Goal: Transaction & Acquisition: Purchase product/service

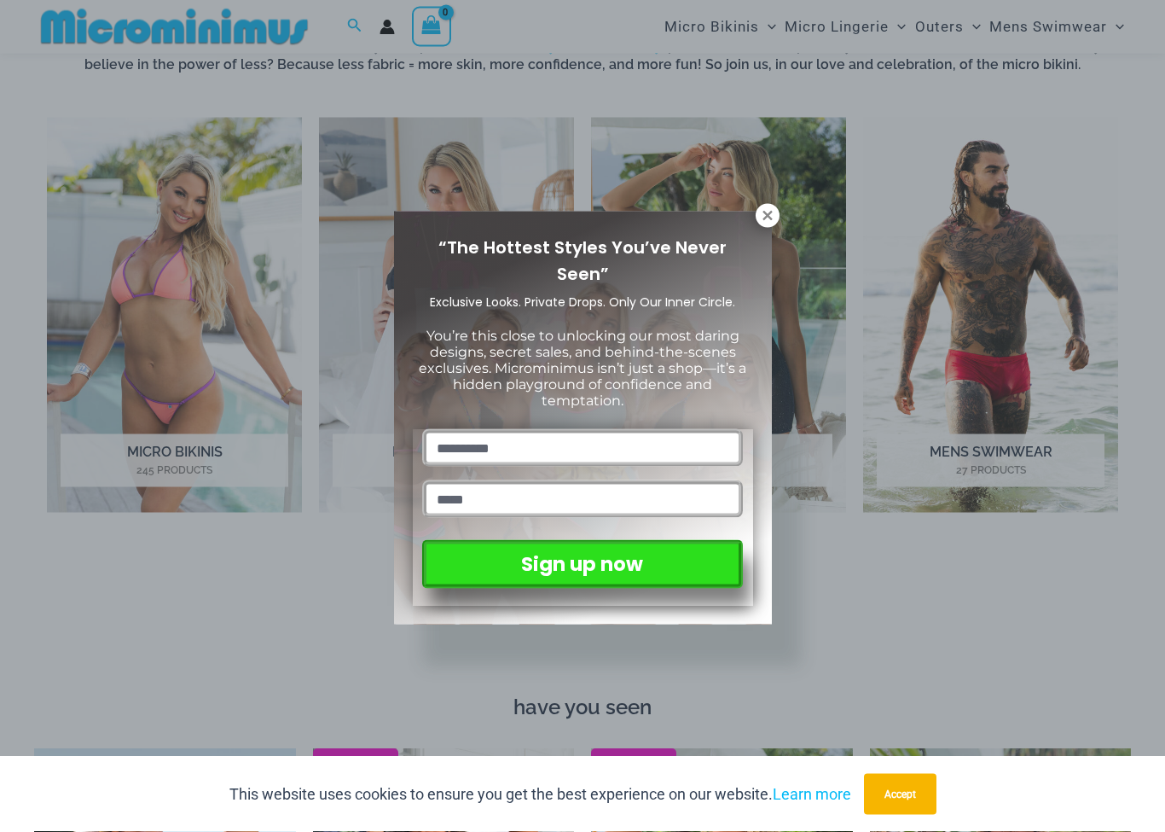
scroll to position [679, 0]
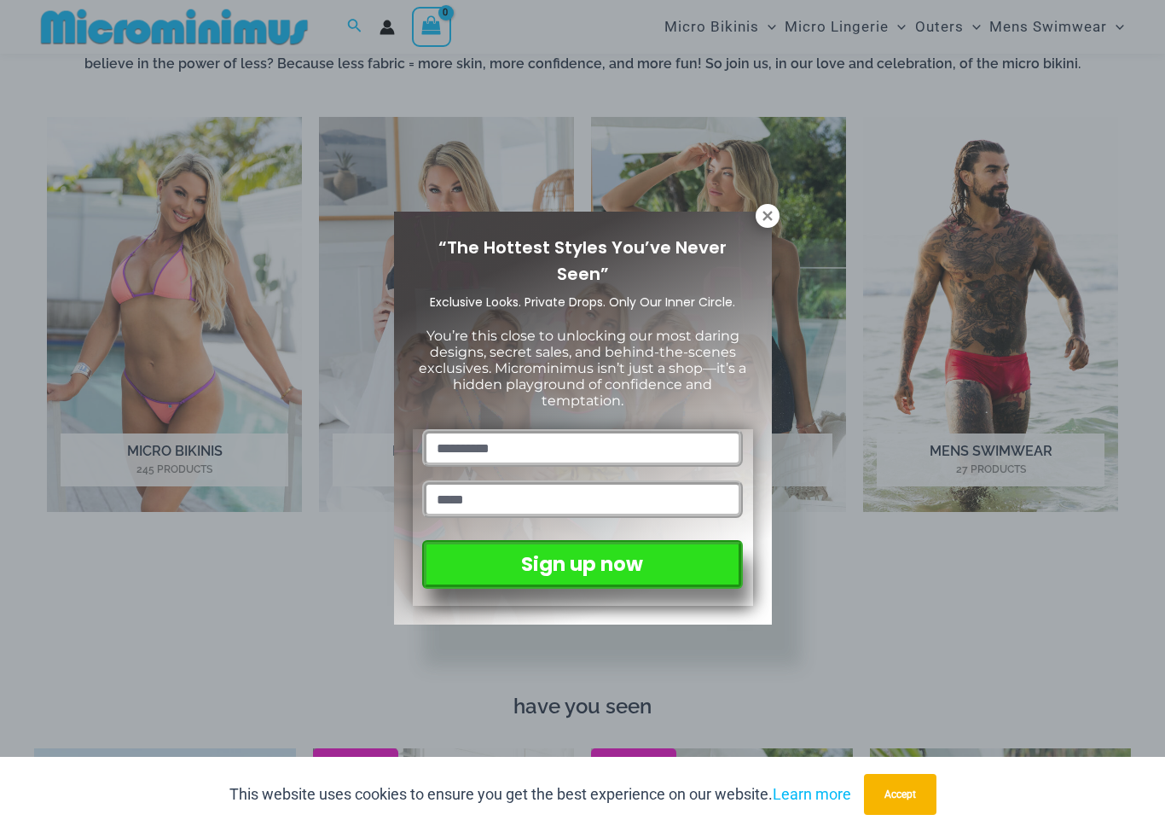
click at [771, 218] on icon at bounding box center [767, 215] width 9 height 9
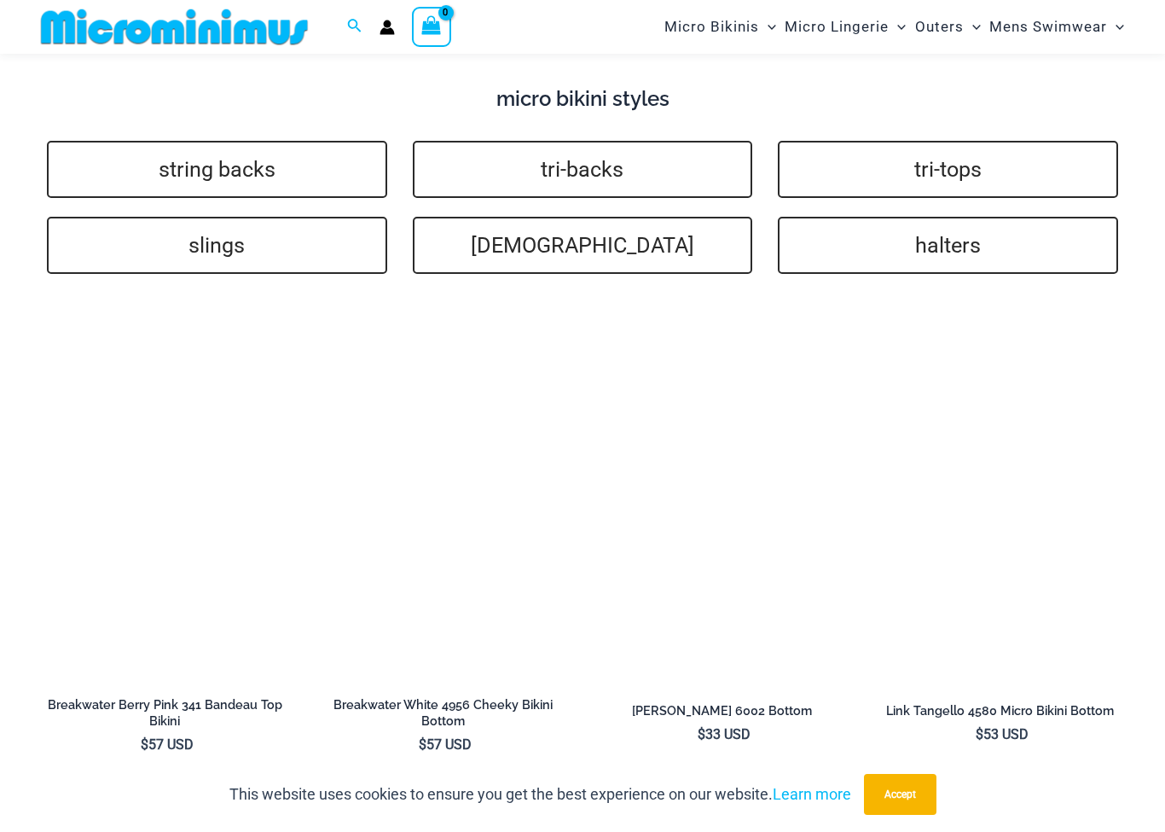
scroll to position [3299, 0]
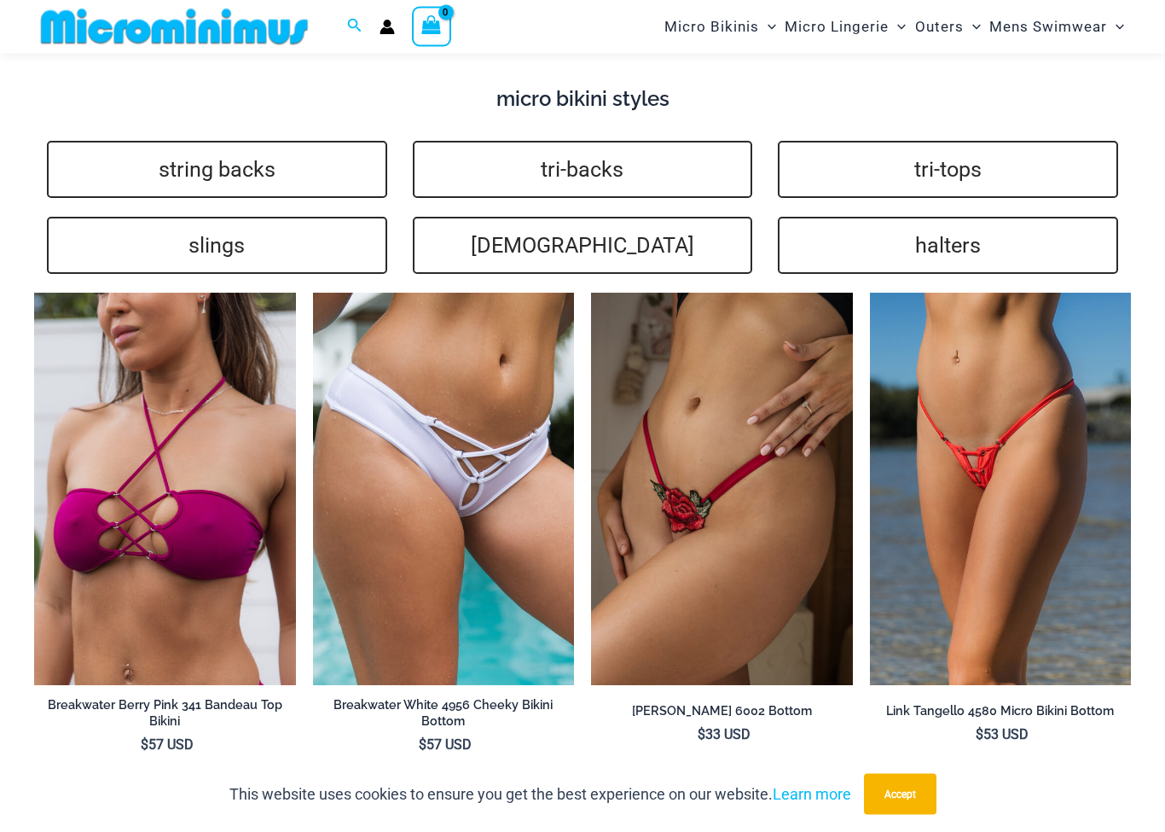
click at [870, 294] on img at bounding box center [870, 294] width 0 height 0
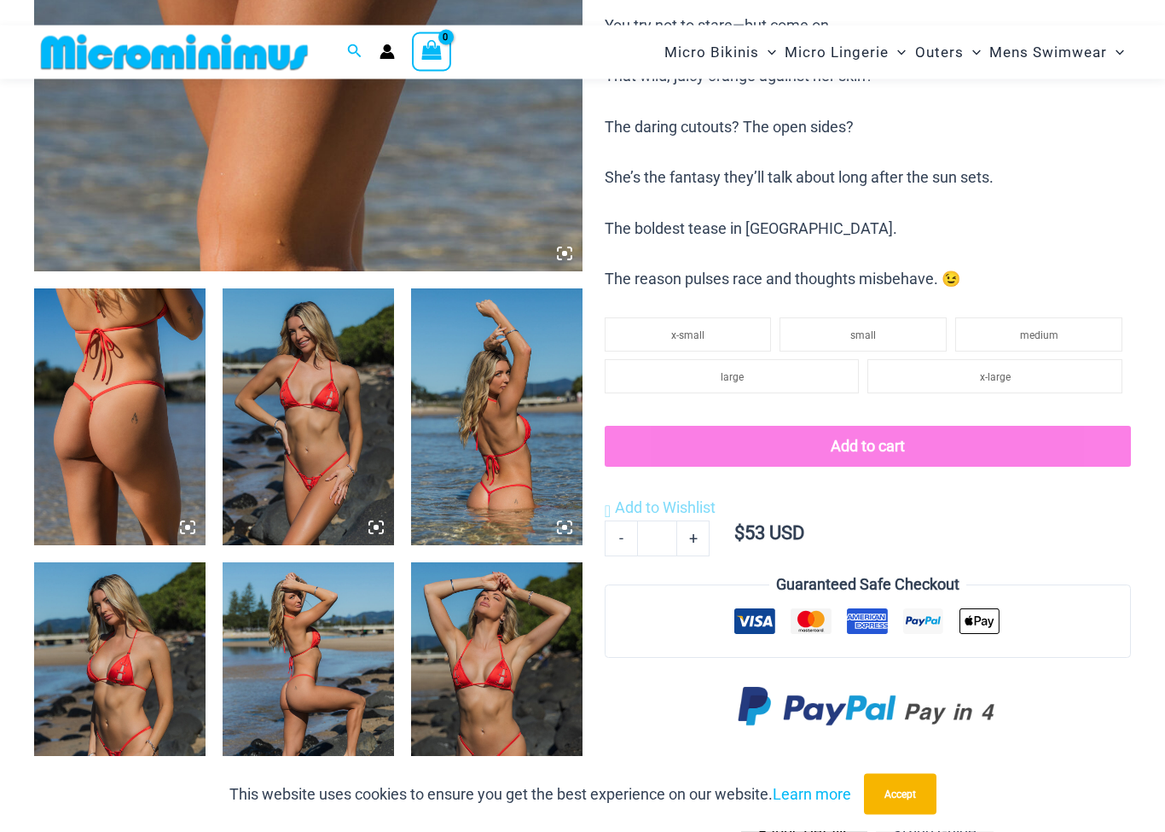
scroll to position [714, 0]
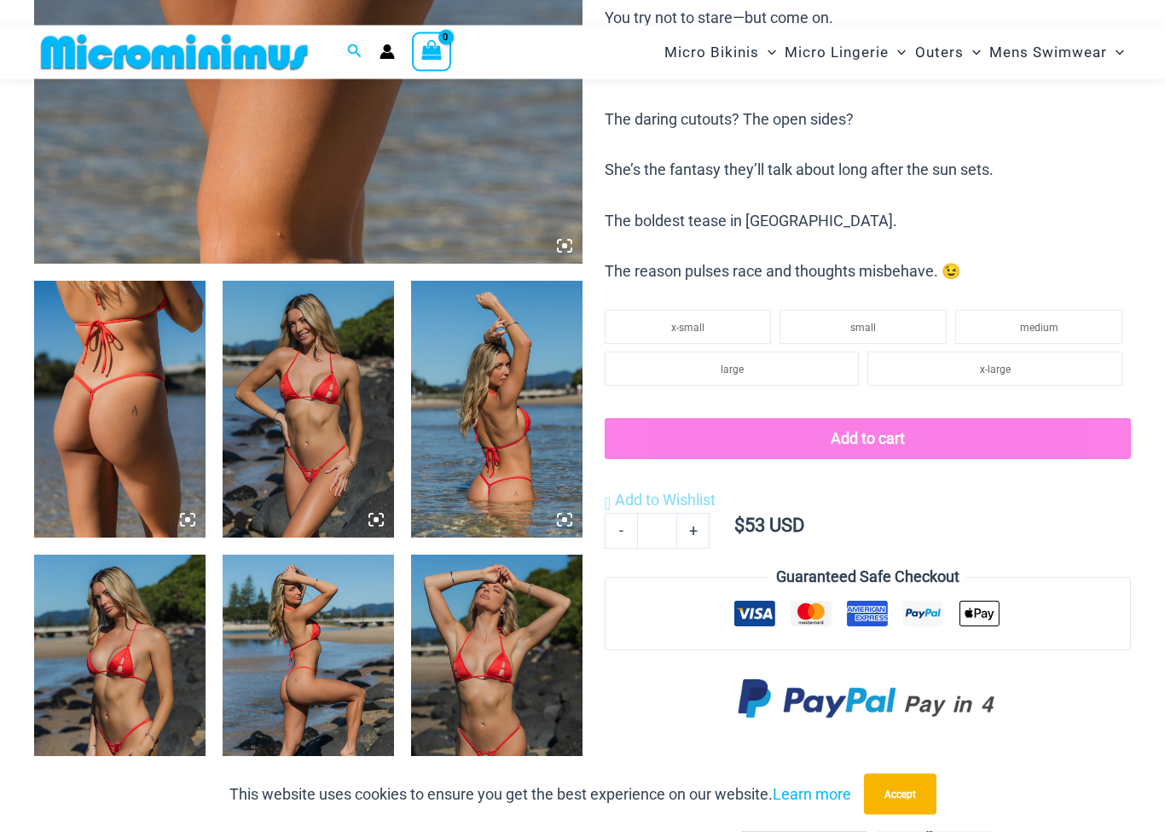
click at [107, 409] on img at bounding box center [119, 410] width 171 height 257
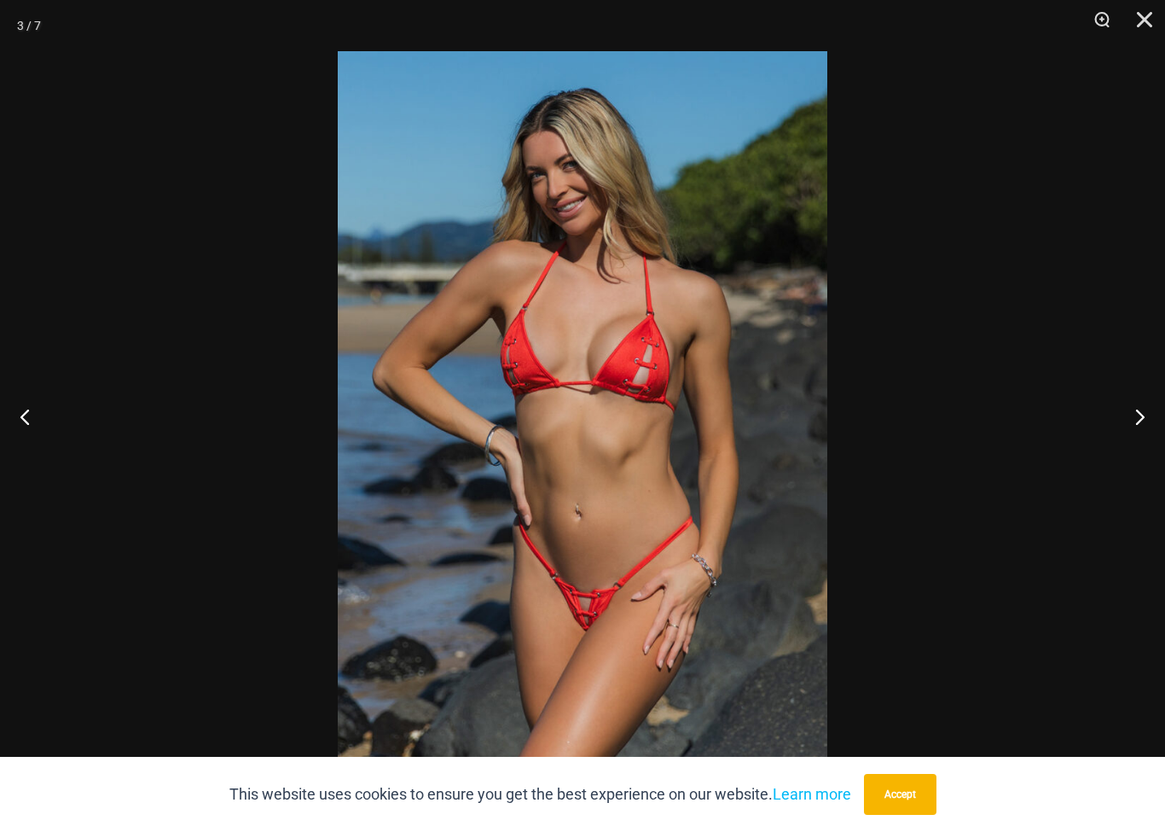
click at [928, 803] on button "Accept" at bounding box center [900, 794] width 73 height 41
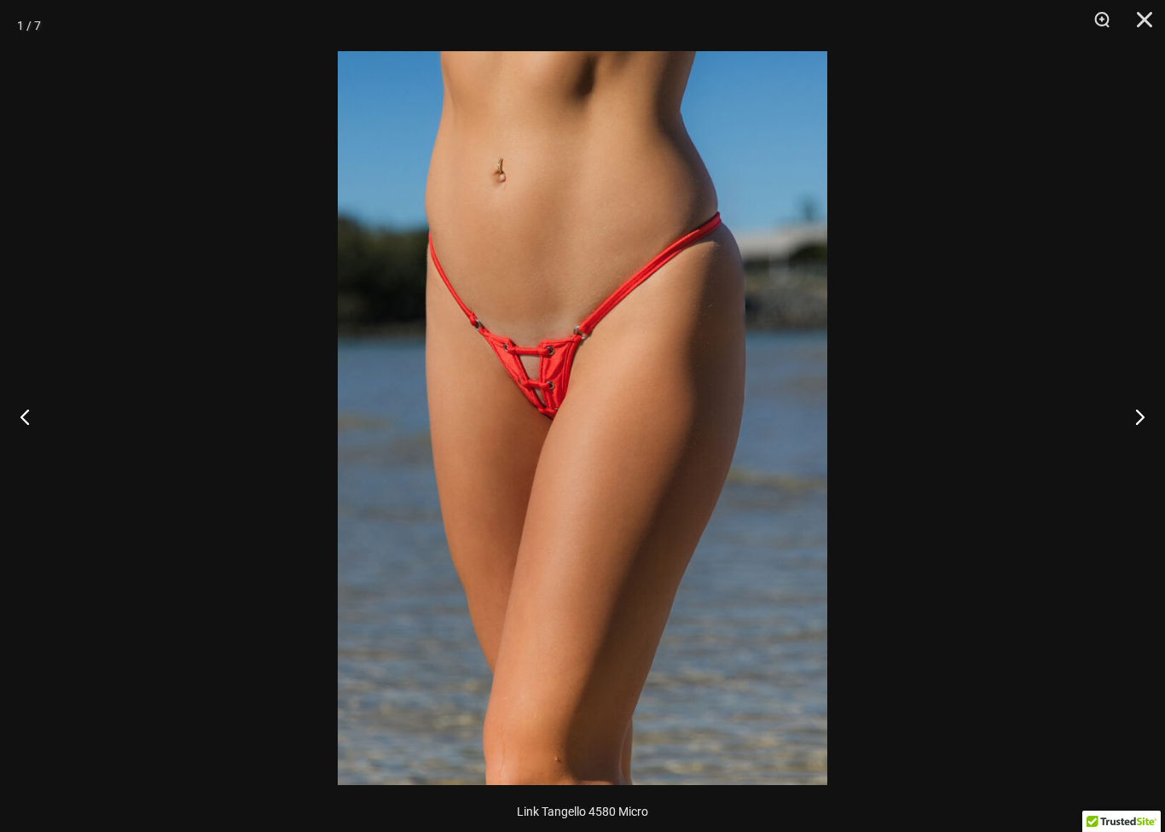
click at [1143, 26] on button "Close" at bounding box center [1139, 25] width 43 height 51
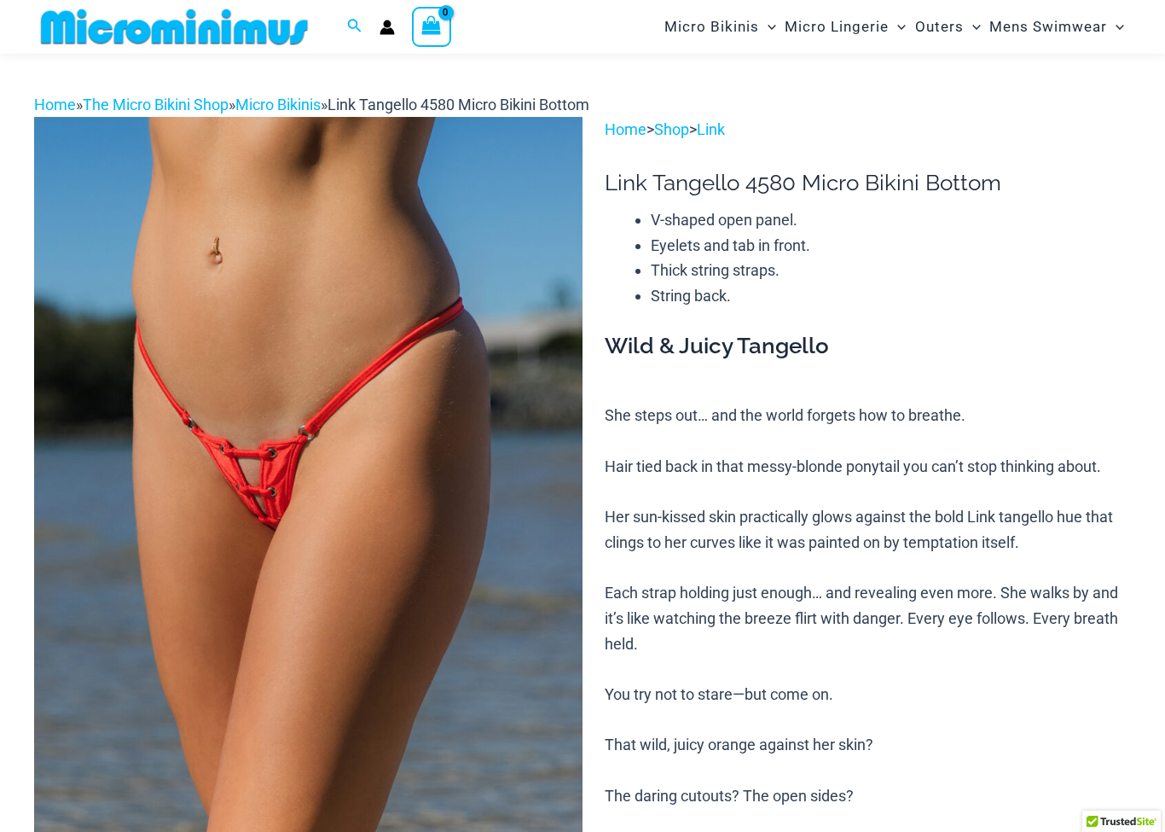
scroll to position [0, 0]
